Goal: Use online tool/utility: Utilize a website feature to perform a specific function

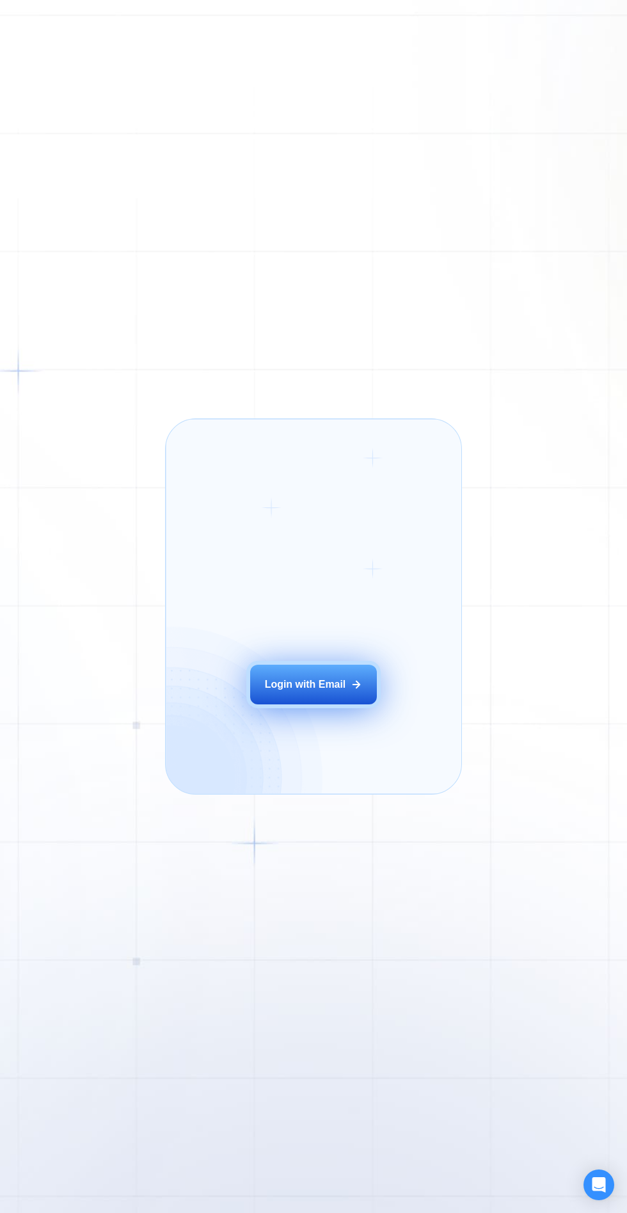
click at [333, 693] on button "Login with Email" at bounding box center [313, 685] width 127 height 40
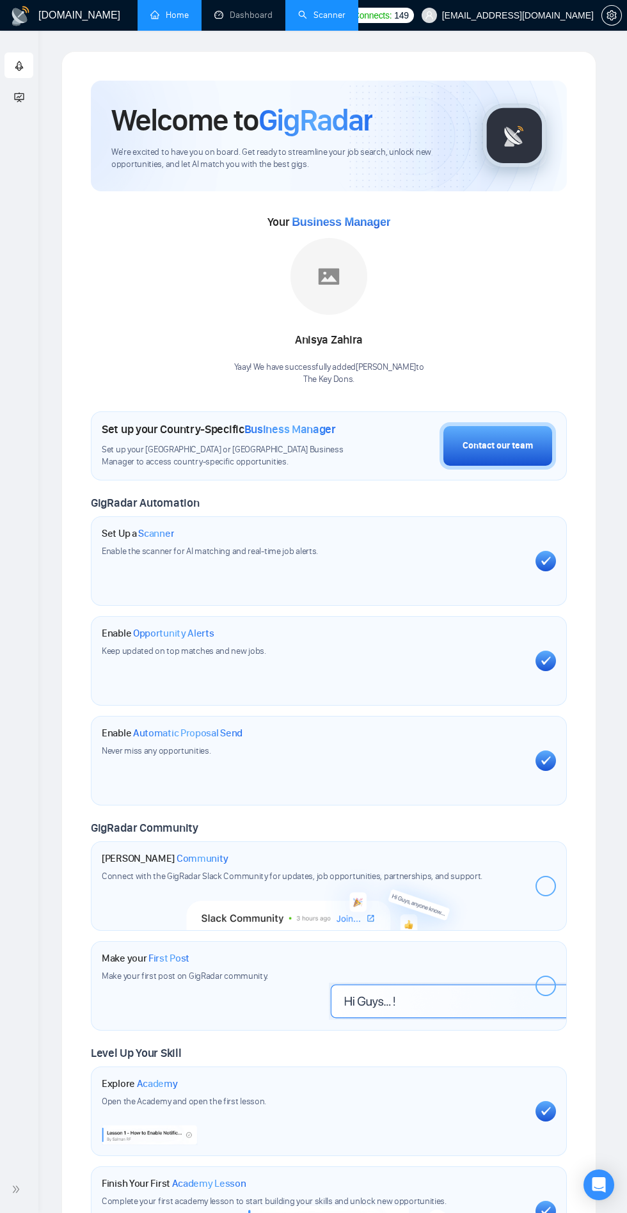
click at [326, 30] on li "Scanner" at bounding box center [321, 15] width 73 height 31
click at [328, 15] on link "Scanner" at bounding box center [321, 15] width 47 height 11
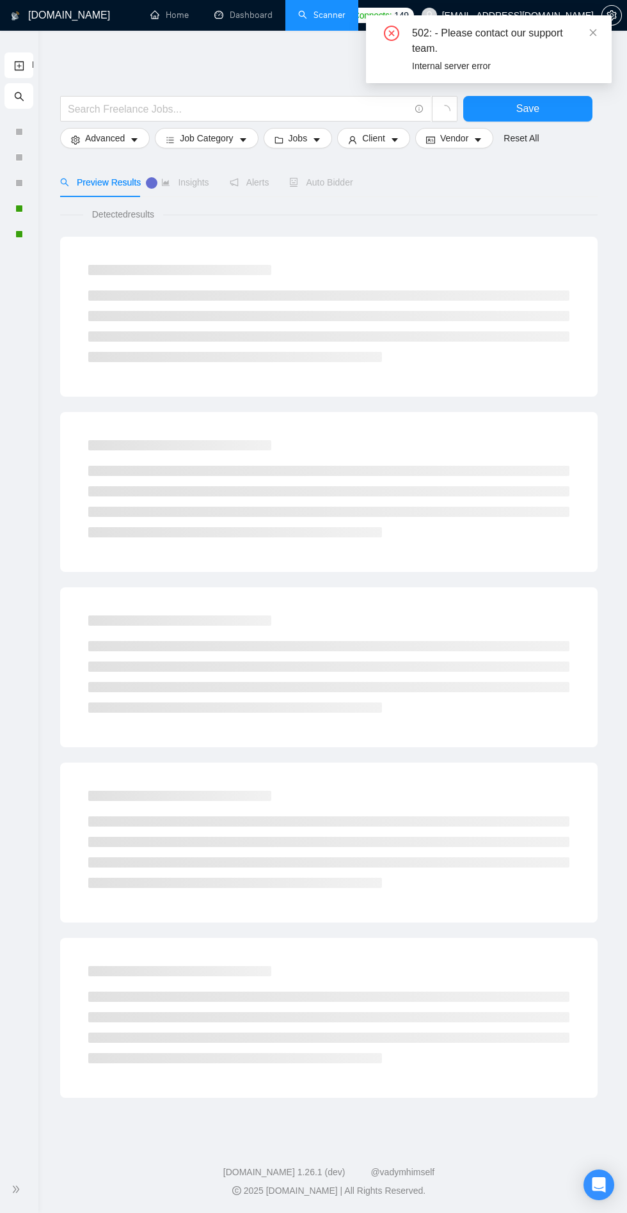
click at [18, 1190] on icon "double-right" at bounding box center [16, 1189] width 9 height 9
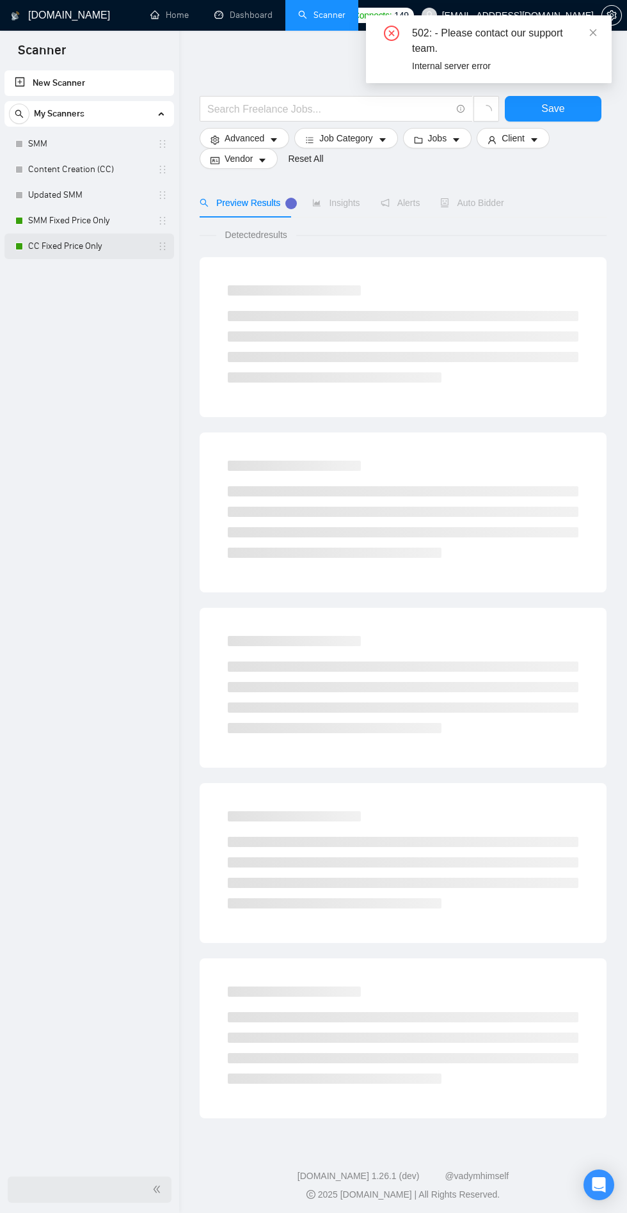
click at [42, 246] on link "CC Fixed Price Only" at bounding box center [89, 247] width 122 height 26
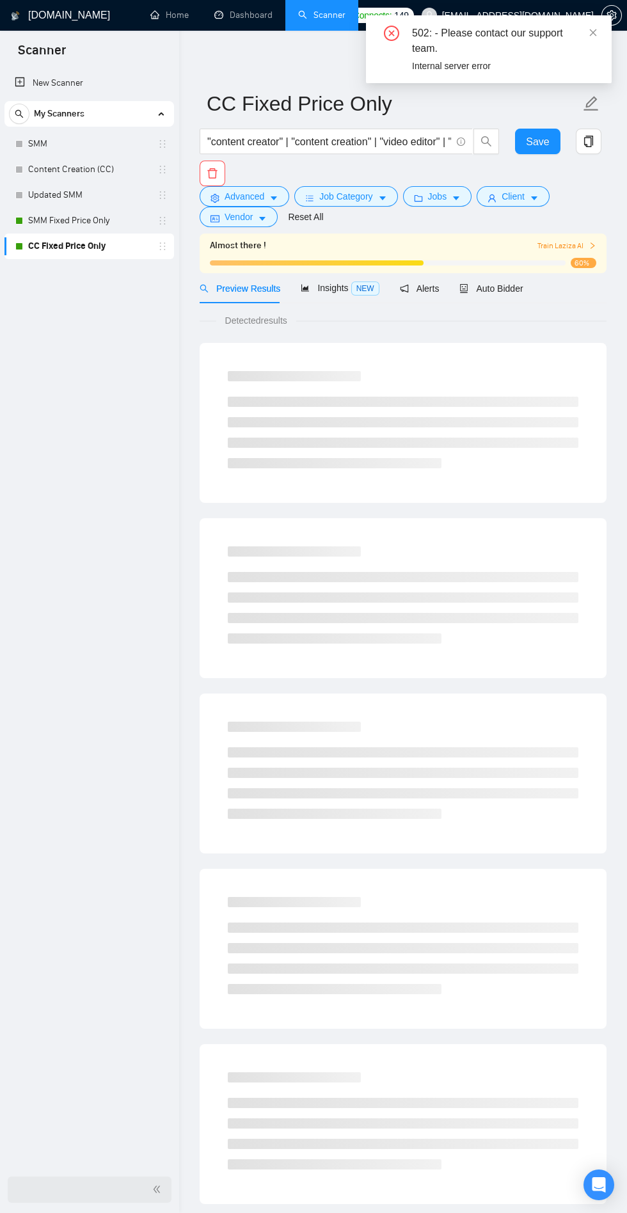
click at [61, 246] on link "CC Fixed Price Only" at bounding box center [89, 247] width 122 height 26
click at [43, 220] on link "SMM Fixed Price Only" at bounding box center [89, 221] width 122 height 26
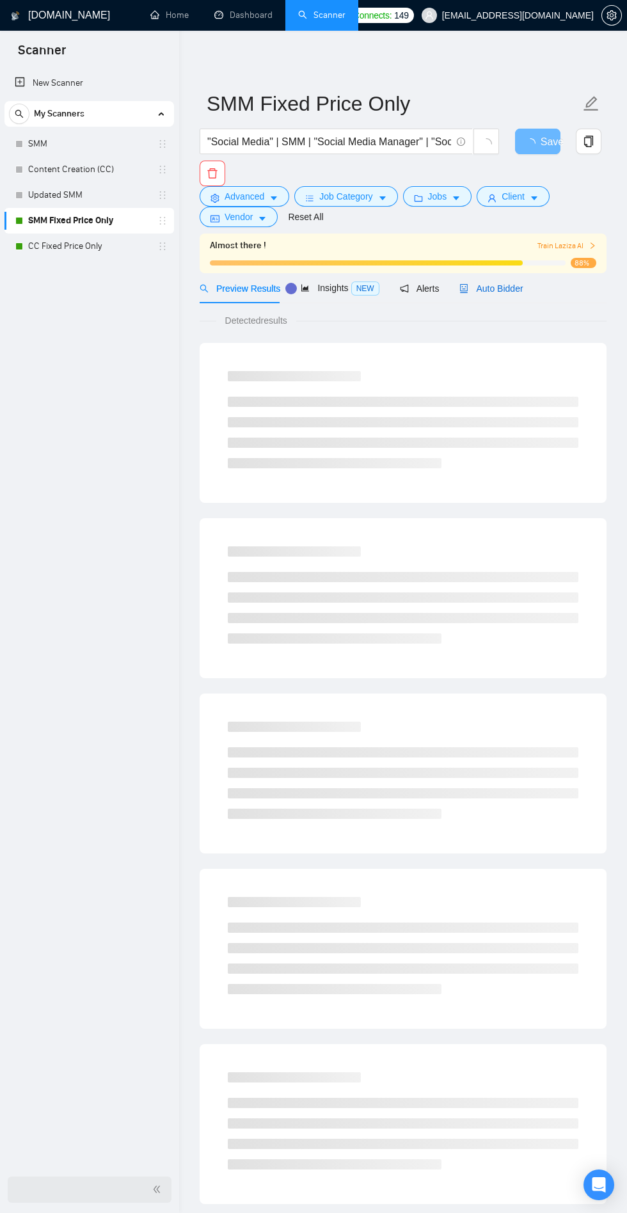
click at [507, 288] on span "Auto Bidder" at bounding box center [491, 289] width 63 height 10
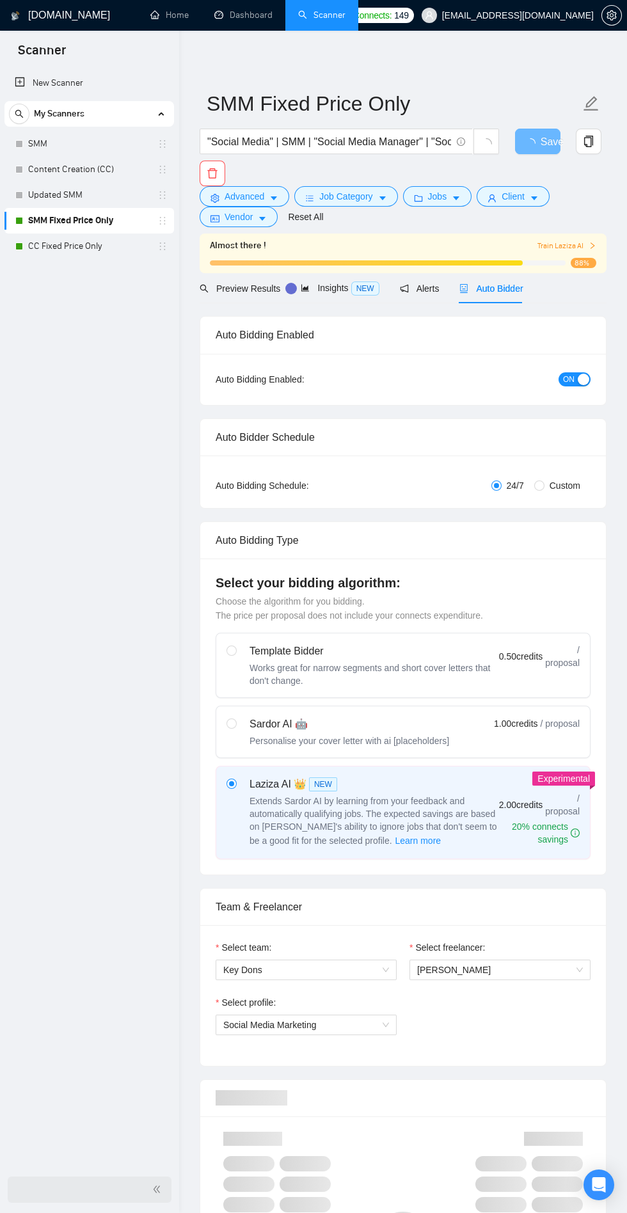
checkbox input "true"
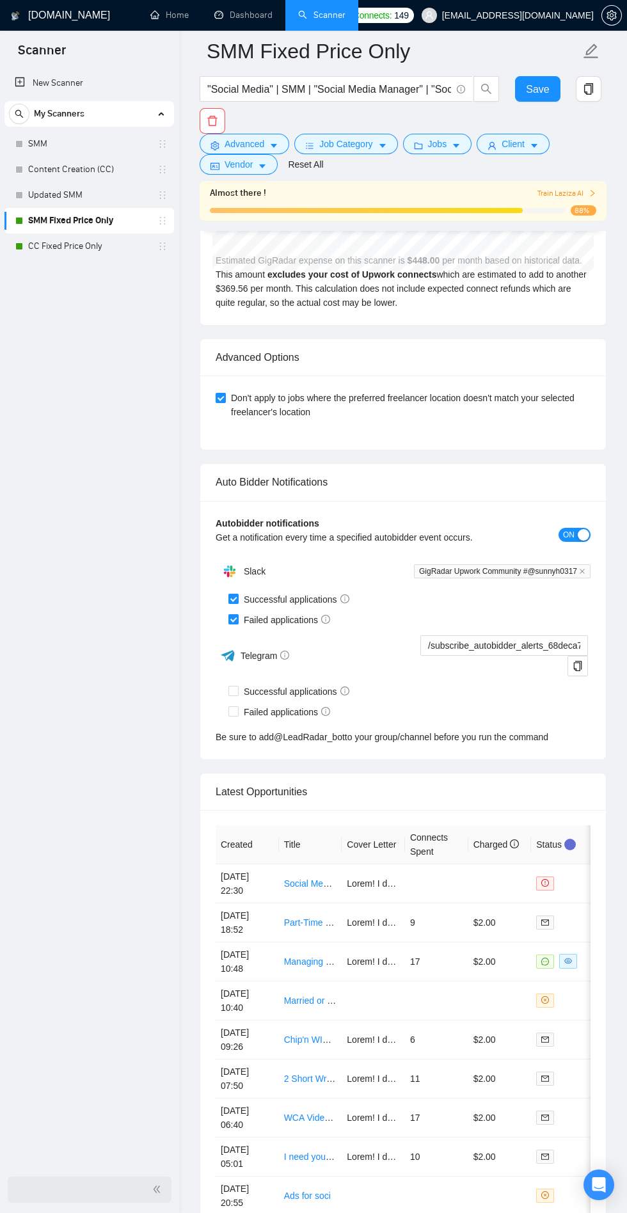
scroll to position [0, 73]
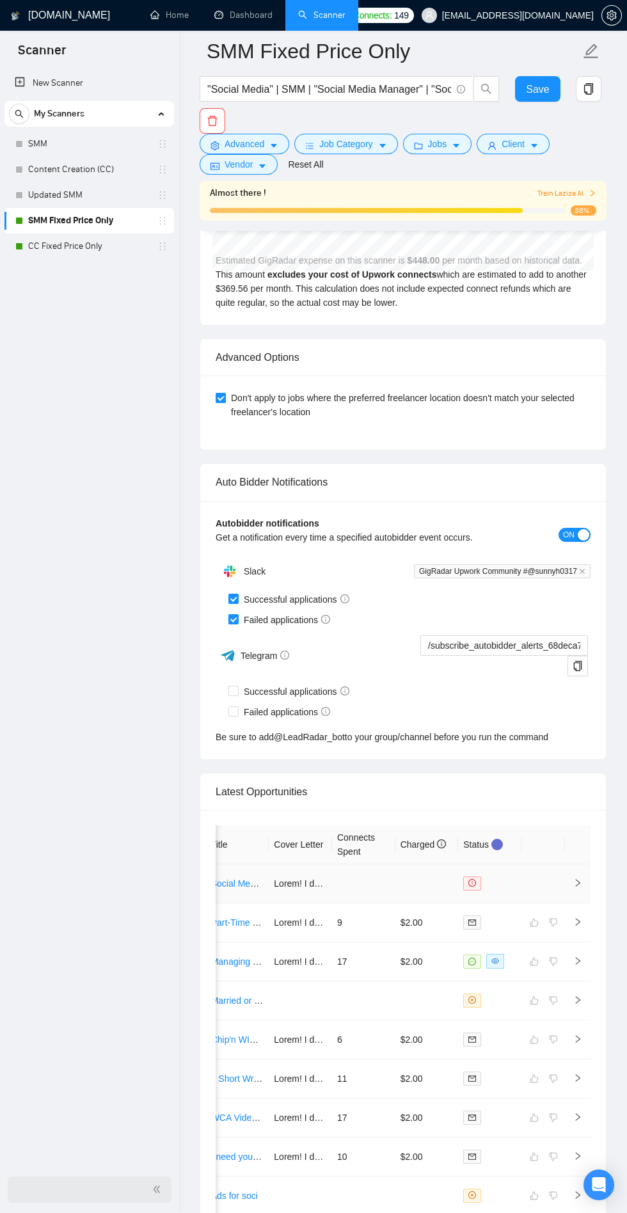
click at [398, 876] on td at bounding box center [427, 884] width 63 height 39
